Goal: Task Accomplishment & Management: Complete application form

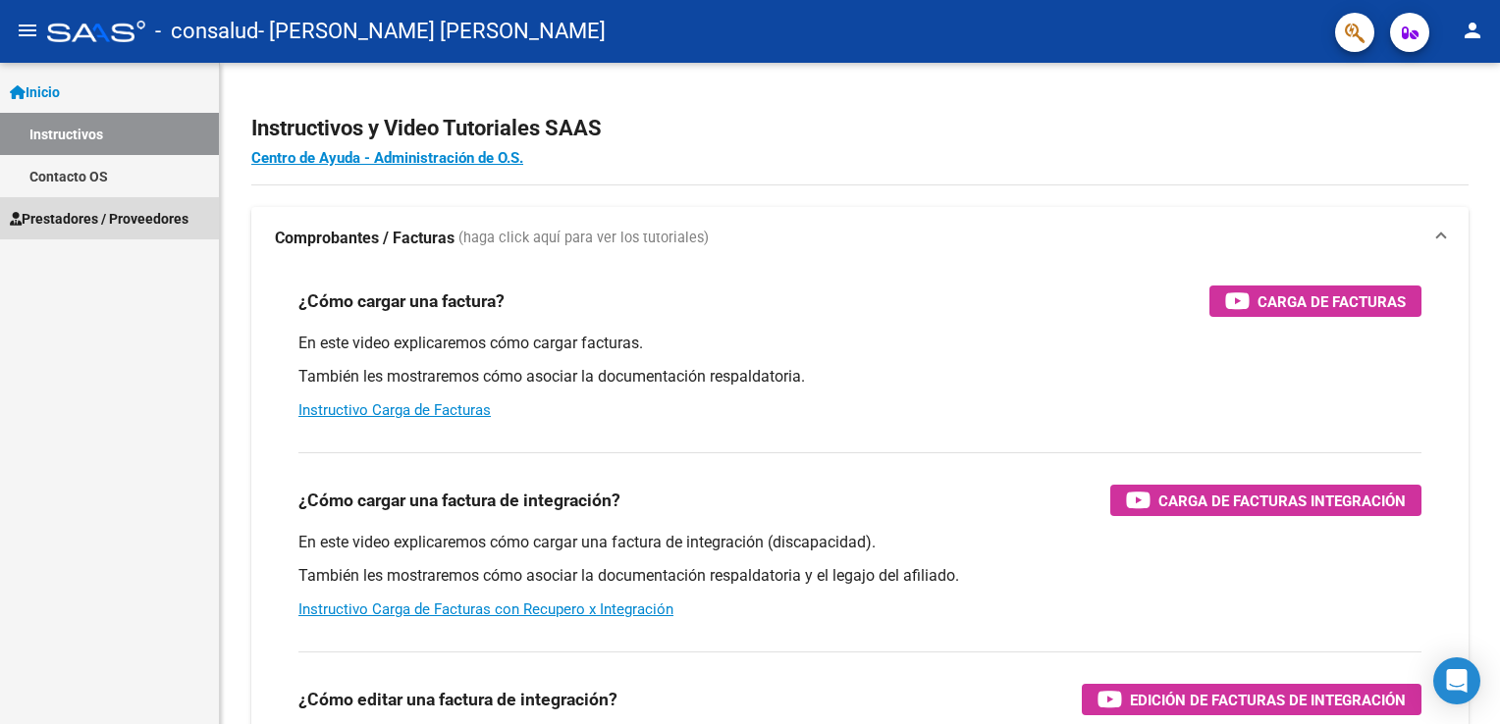
click at [69, 211] on span "Prestadores / Proveedores" at bounding box center [99, 219] width 179 height 22
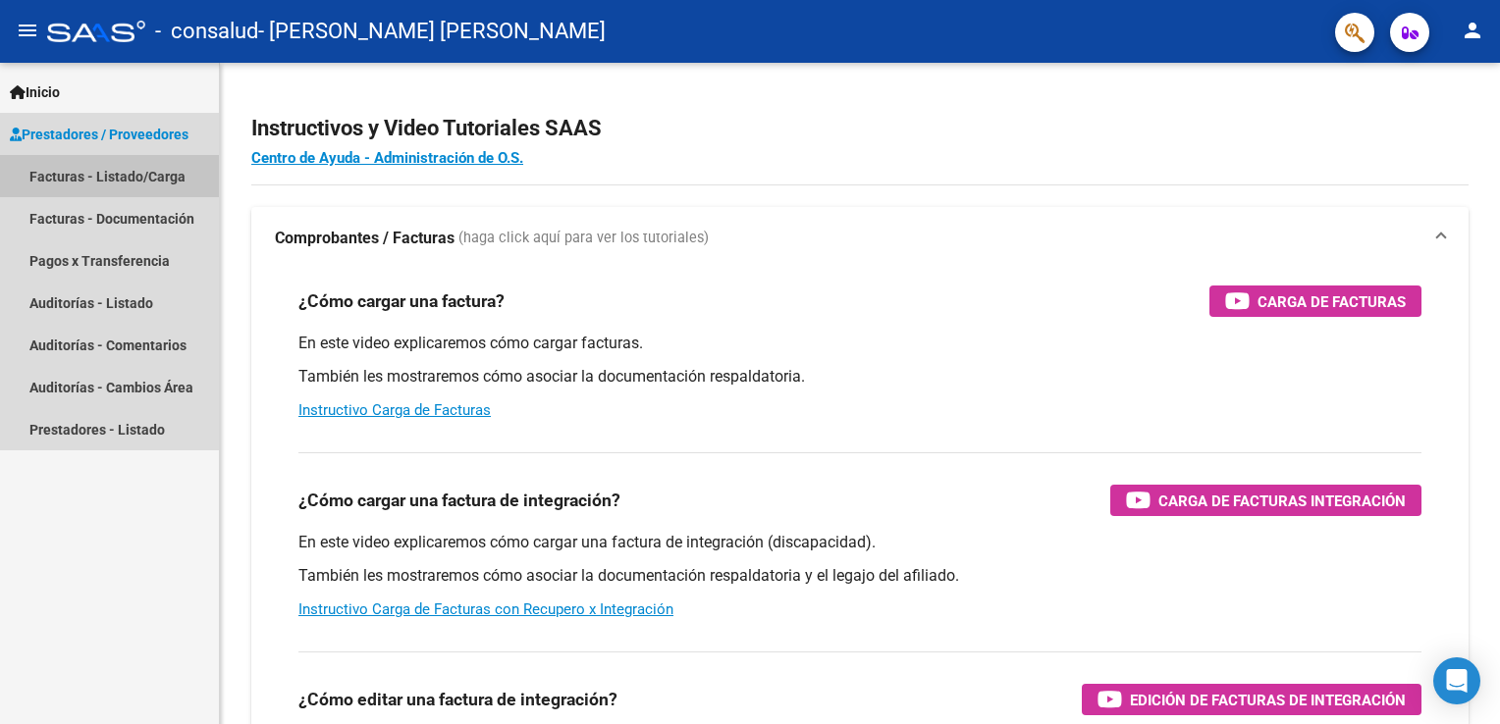
click at [79, 186] on link "Facturas - Listado/Carga" at bounding box center [109, 176] width 219 height 42
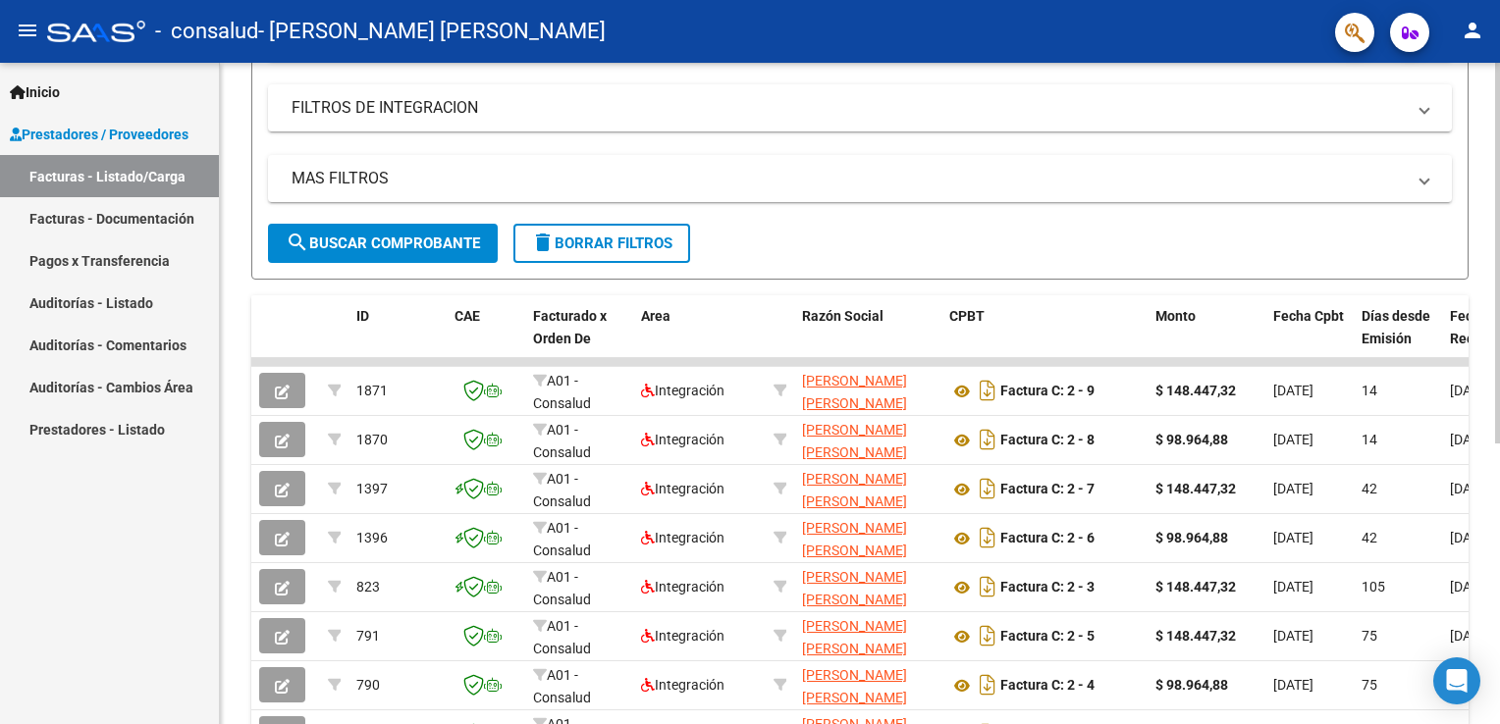
scroll to position [322, 0]
click at [1451, 359] on div "Video tutorial PRESTADORES -> Listado de CPBTs Emitidos por Prestadores / Prove…" at bounding box center [862, 309] width 1285 height 1136
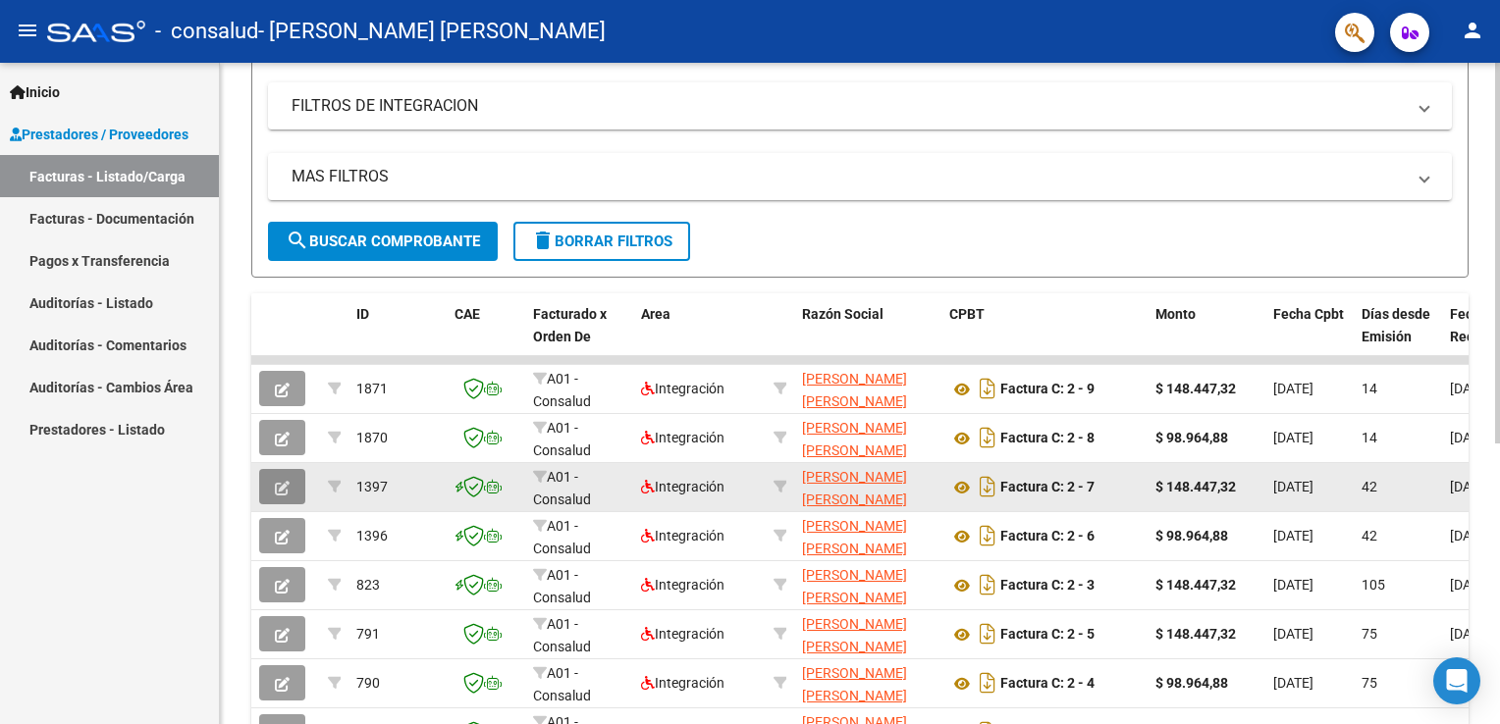
click at [278, 490] on icon "button" at bounding box center [282, 488] width 15 height 15
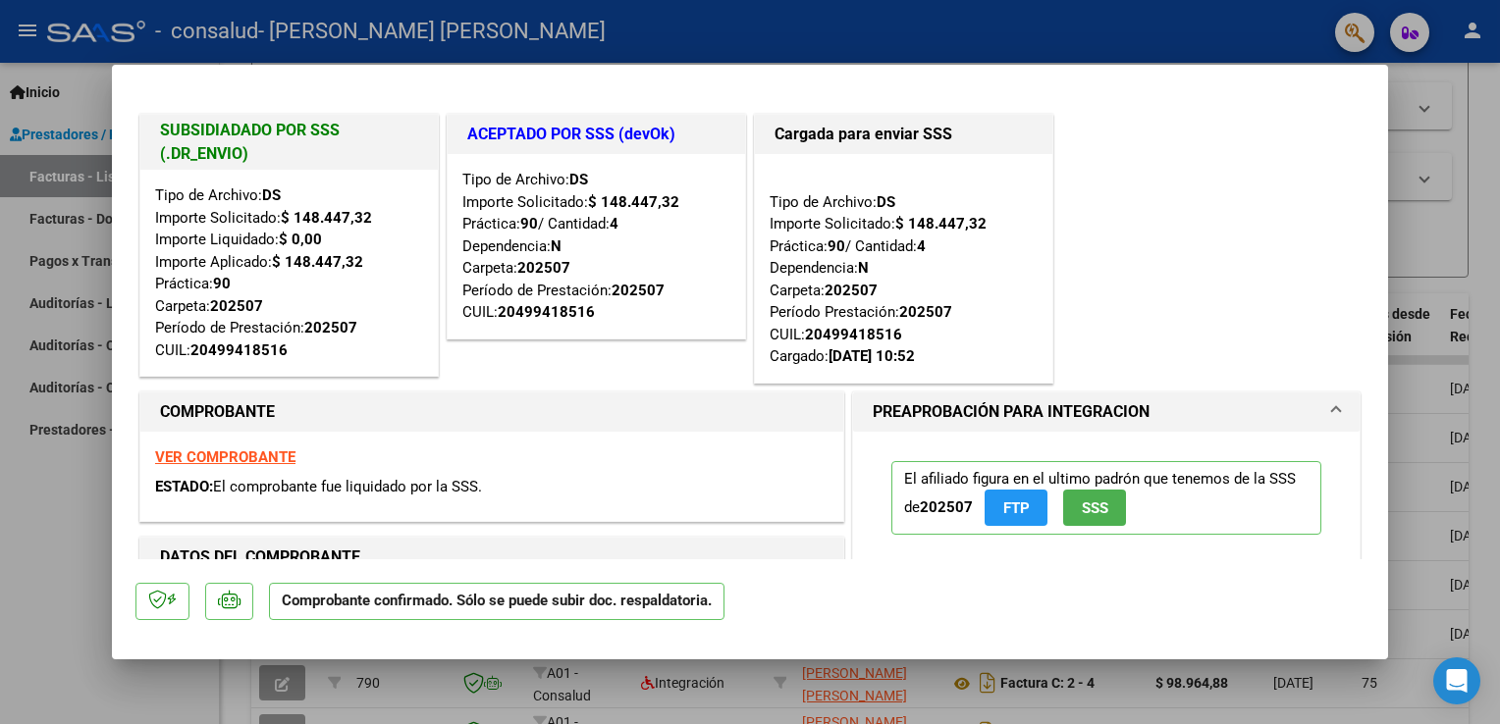
click at [1220, 28] on div at bounding box center [750, 362] width 1500 height 724
type input "$ 0,00"
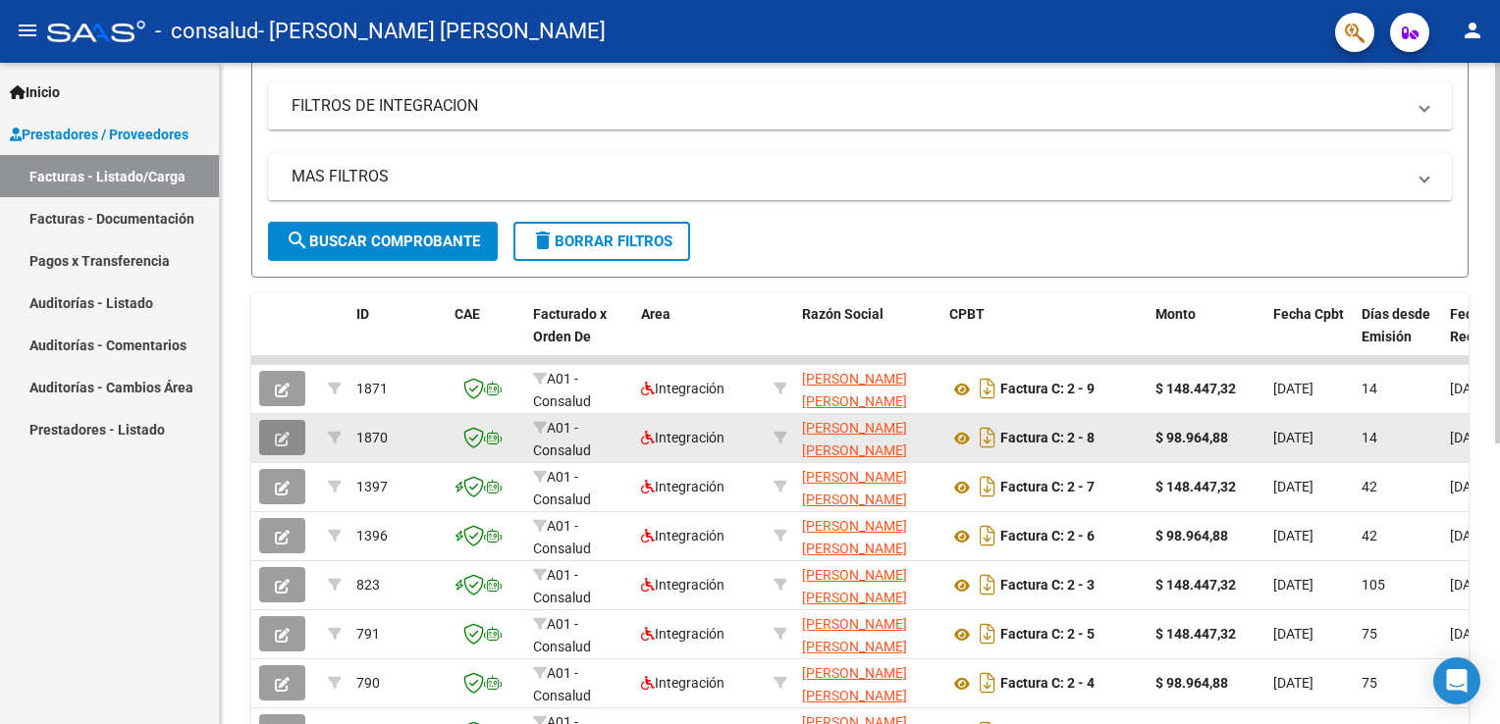
click at [279, 439] on icon "button" at bounding box center [282, 439] width 15 height 15
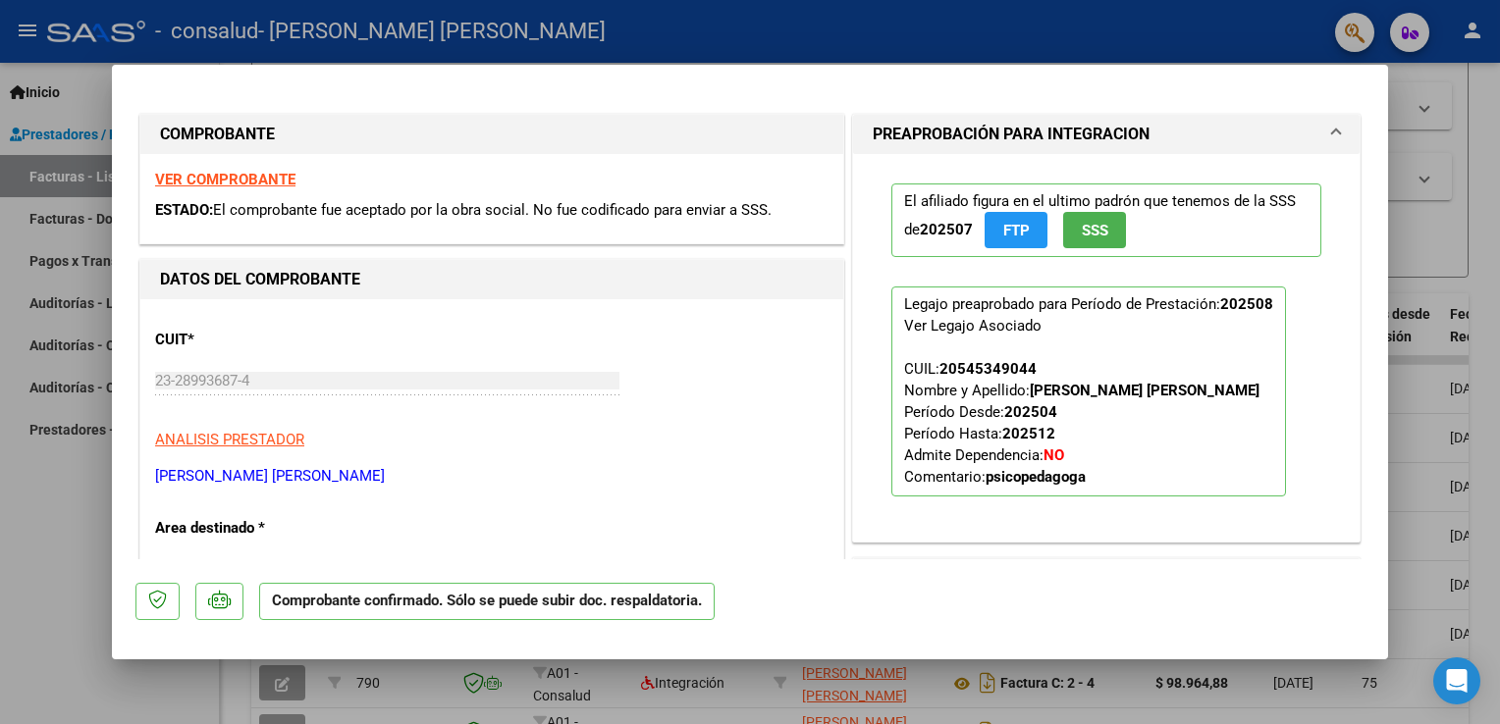
click at [577, 49] on div at bounding box center [750, 362] width 1500 height 724
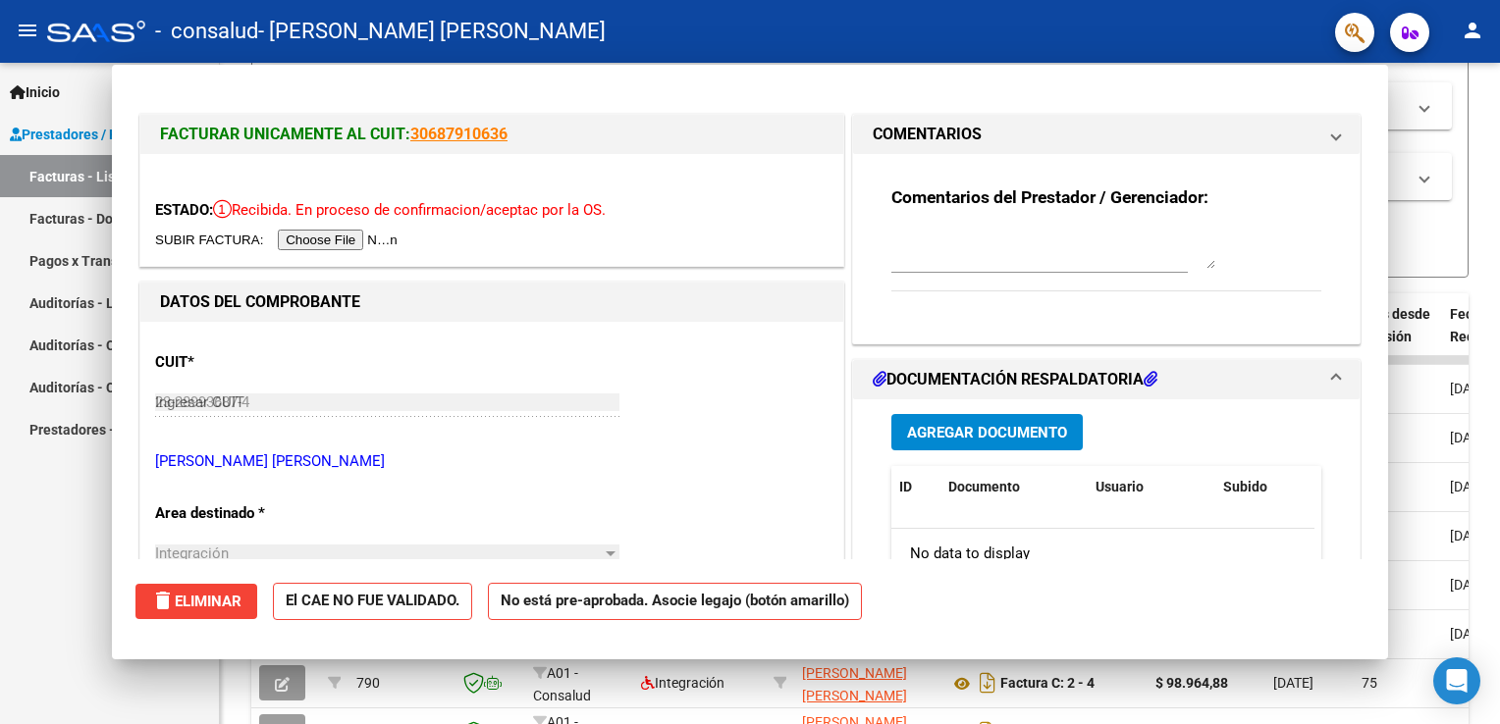
type input "$ 0,00"
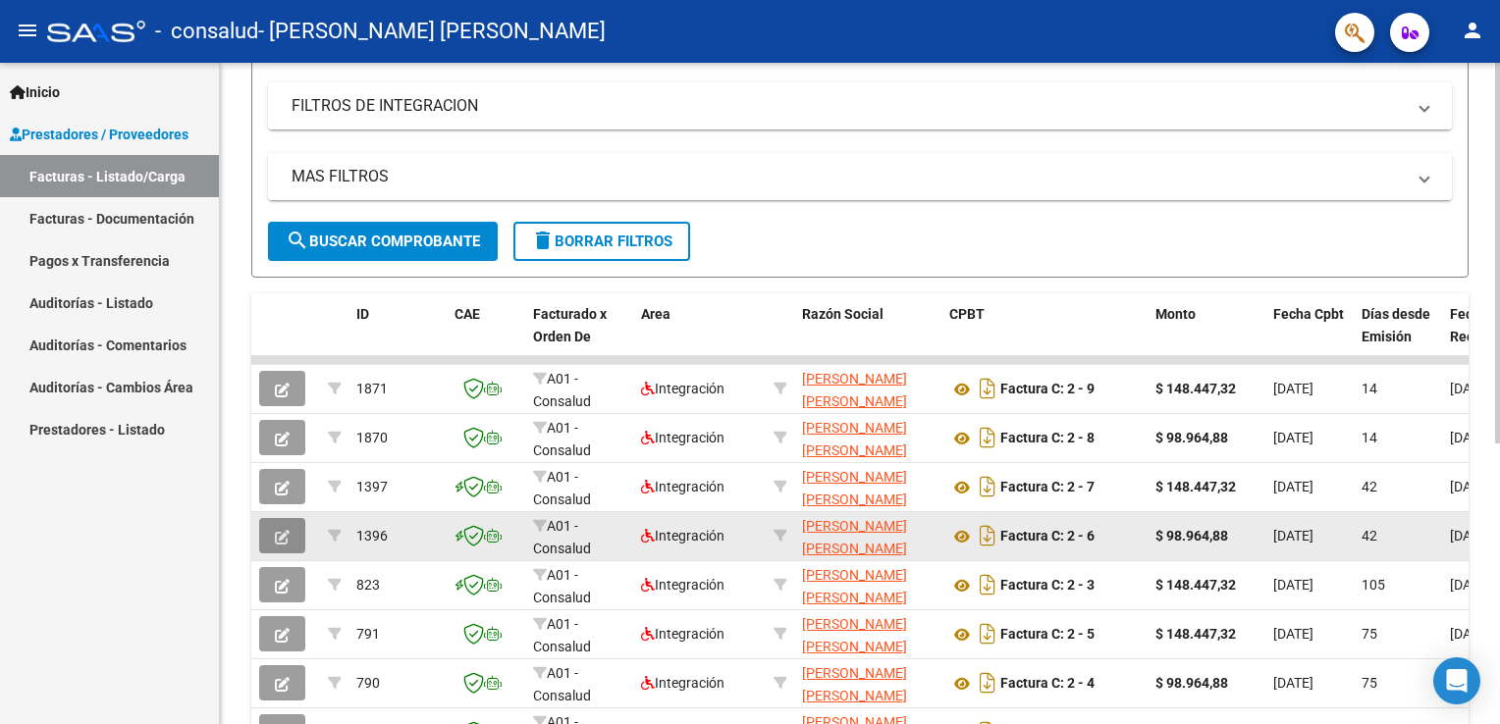
click at [267, 536] on button "button" at bounding box center [282, 535] width 46 height 35
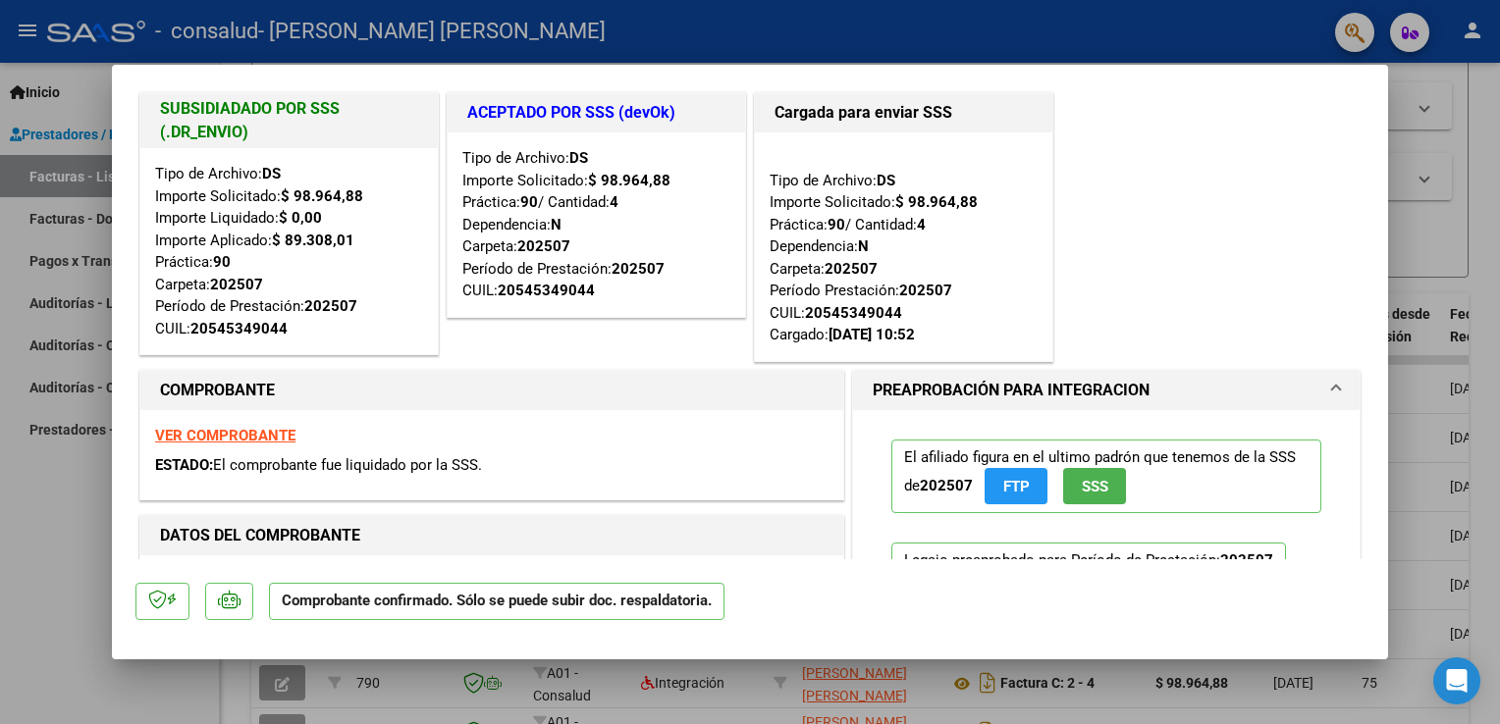
scroll to position [0, 0]
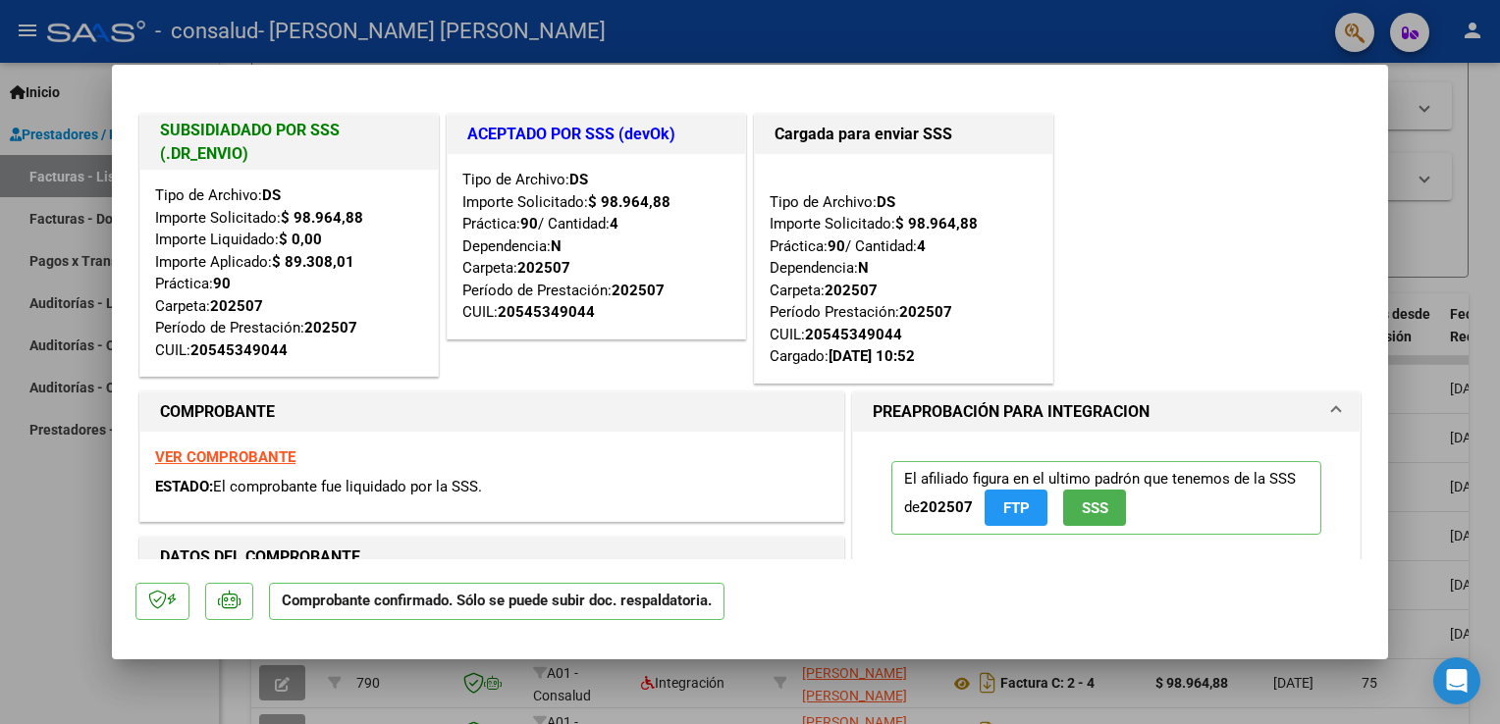
click at [70, 450] on div at bounding box center [750, 362] width 1500 height 724
type input "$ 0,00"
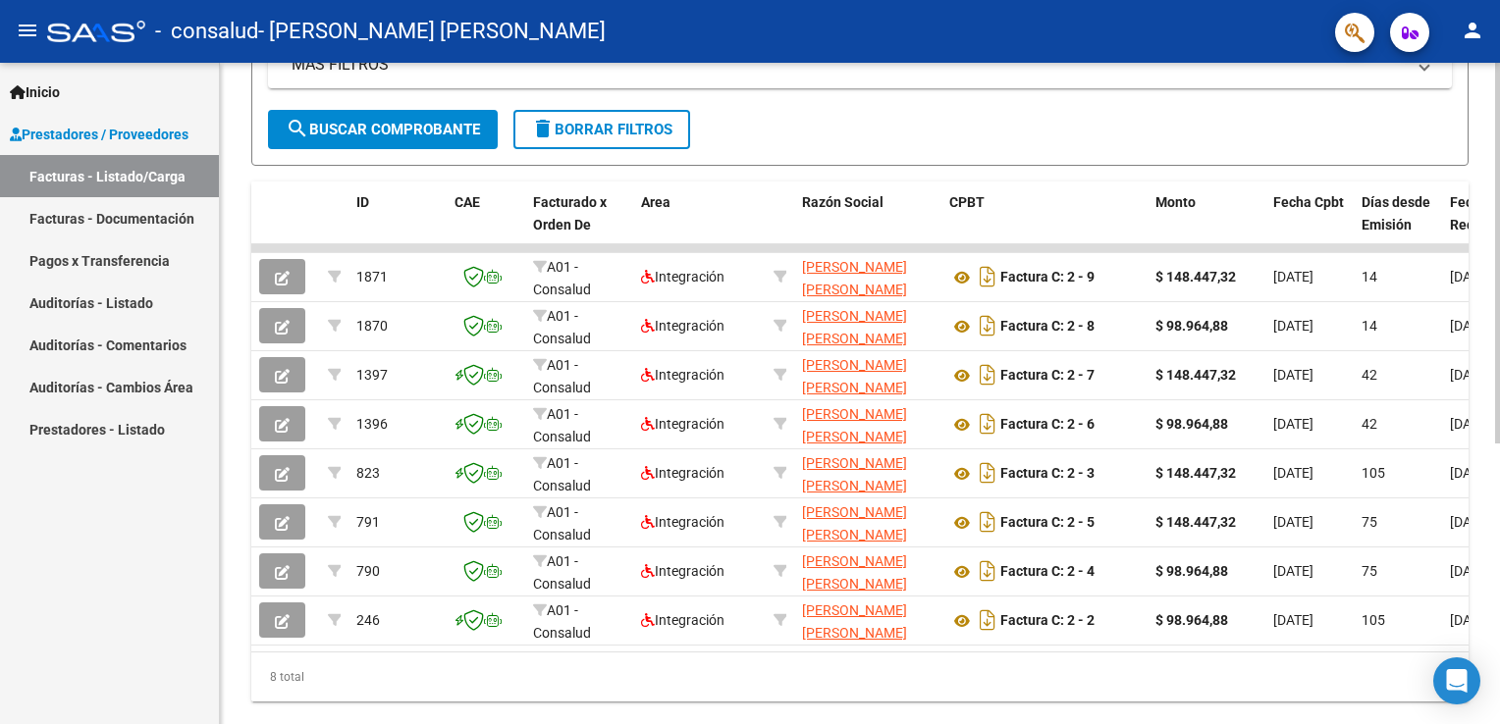
scroll to position [482, 0]
click at [1483, 475] on div "Video tutorial PRESTADORES -> Listado de CPBTs Emitidos por Prestadores / Prove…" at bounding box center [862, 199] width 1285 height 1136
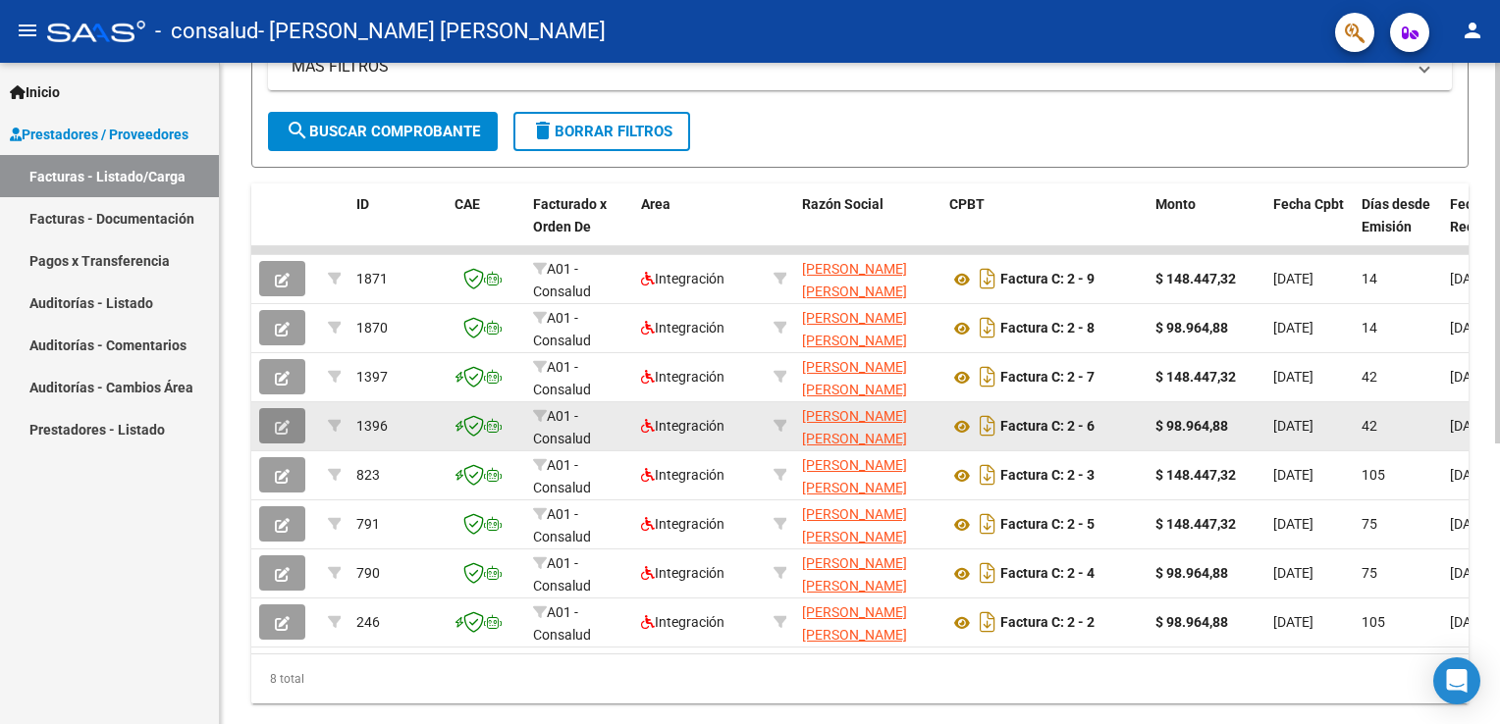
click at [283, 420] on icon "button" at bounding box center [282, 427] width 15 height 15
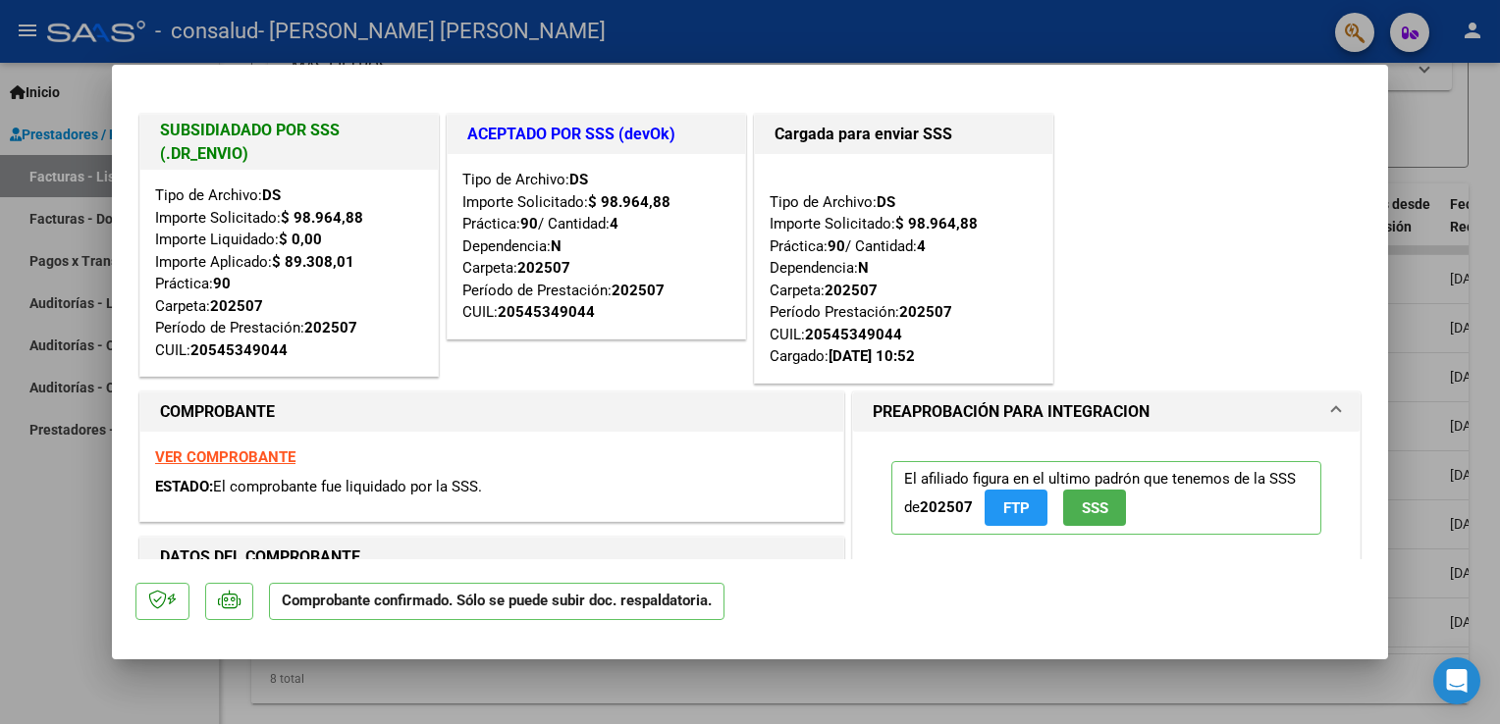
click at [49, 577] on div at bounding box center [750, 362] width 1500 height 724
type input "$ 0,00"
